Goal: Navigation & Orientation: Find specific page/section

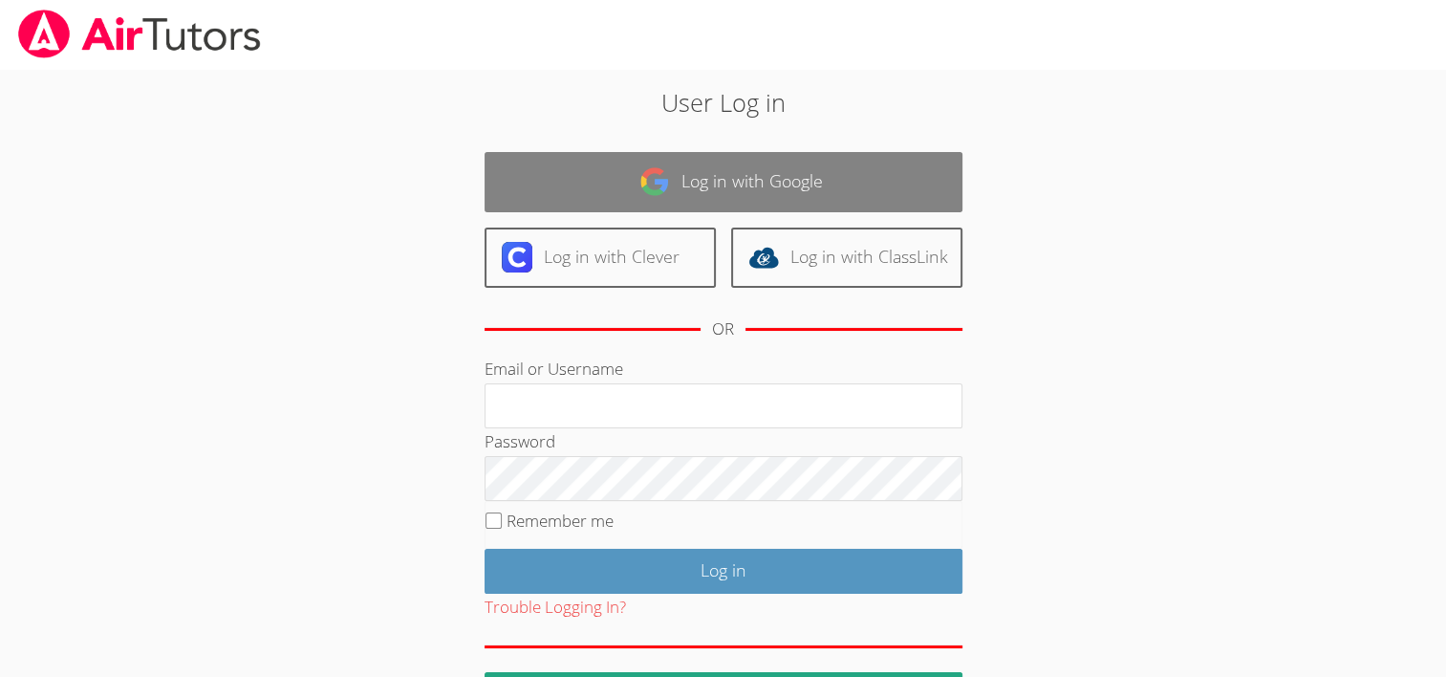
click at [619, 175] on link "Log in with Google" at bounding box center [724, 182] width 478 height 60
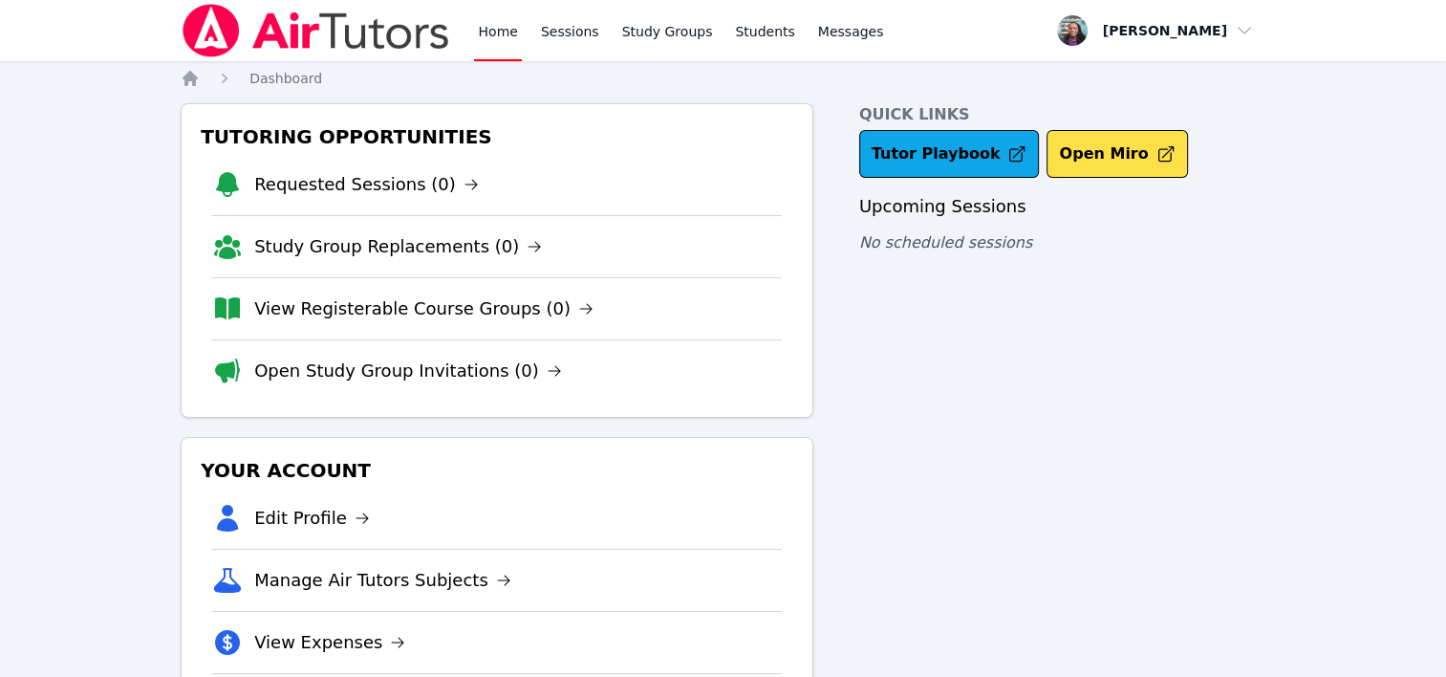
click at [1327, 214] on div "Home Sessions Study Groups Students Messages Open user menu Nneka Dibia Open ma…" at bounding box center [723, 395] width 1446 height 790
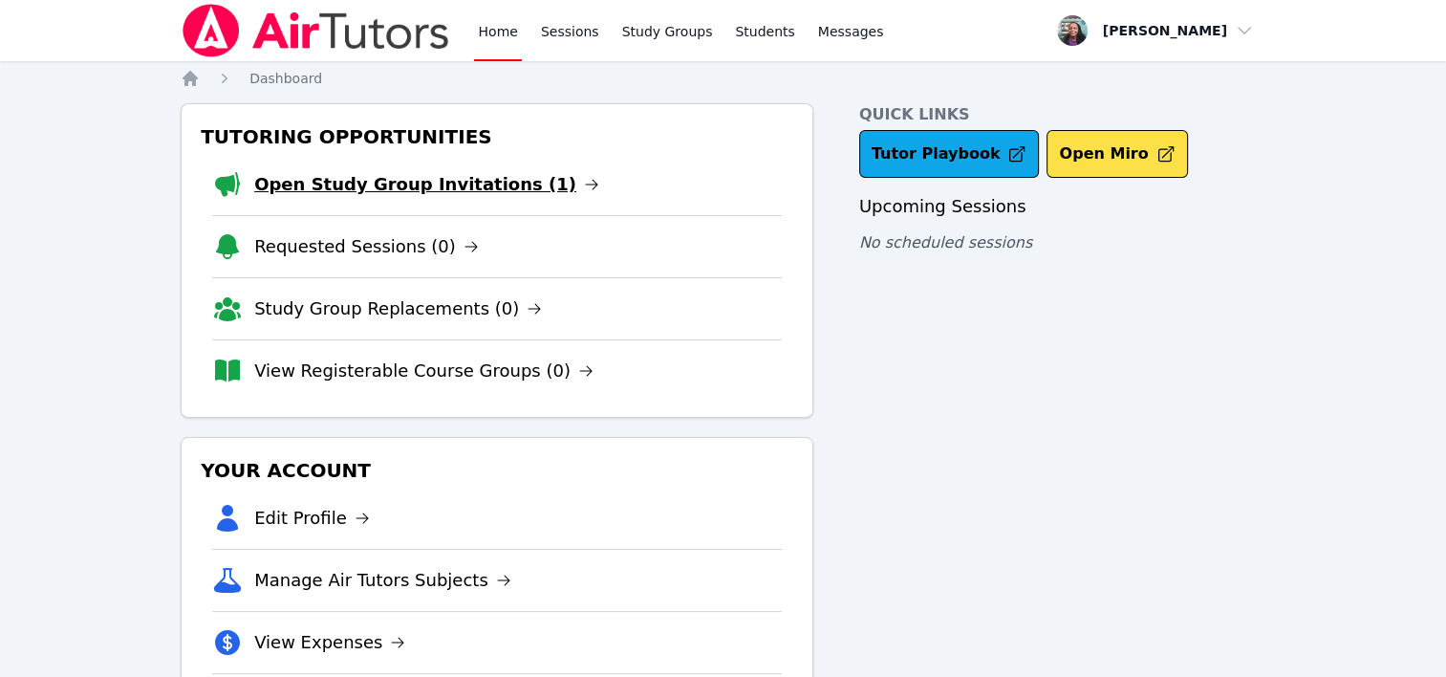
click at [584, 187] on icon at bounding box center [591, 184] width 15 height 15
